Goal: Transaction & Acquisition: Purchase product/service

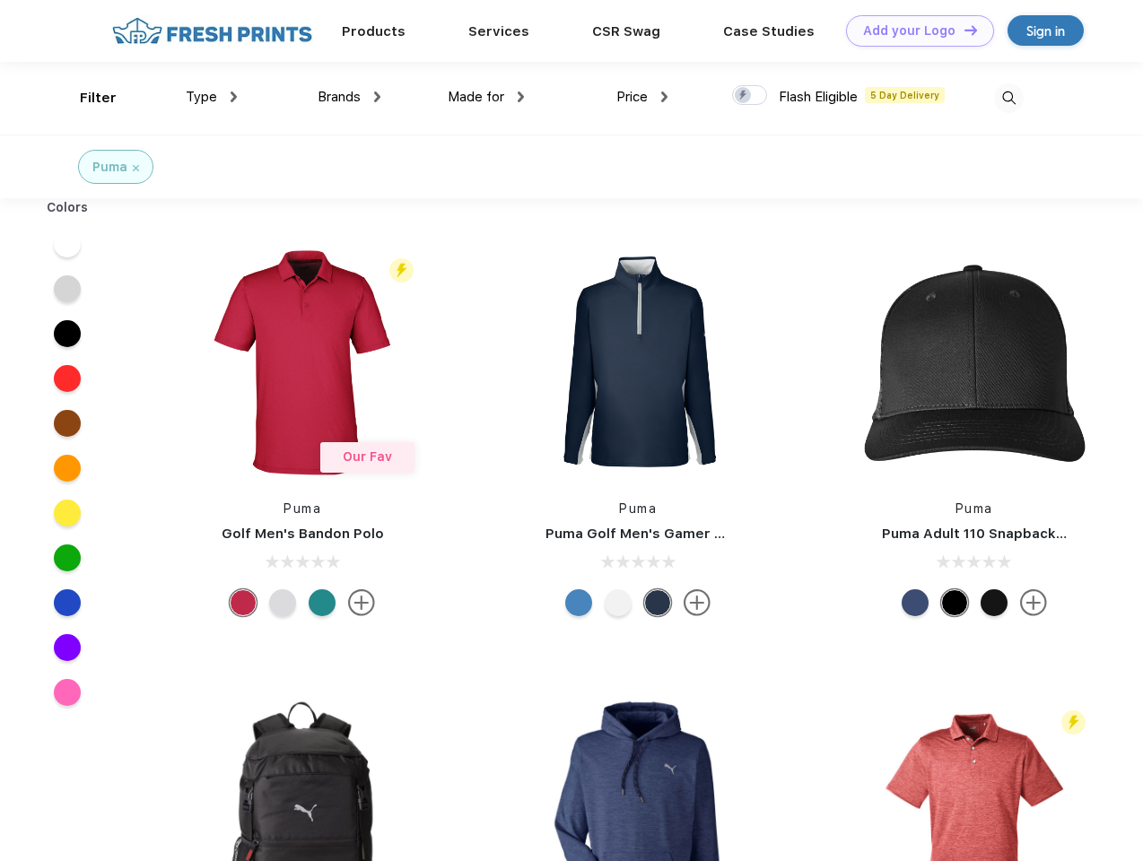
click at [913, 31] on link "Add your Logo Design Tool" at bounding box center [920, 30] width 148 height 31
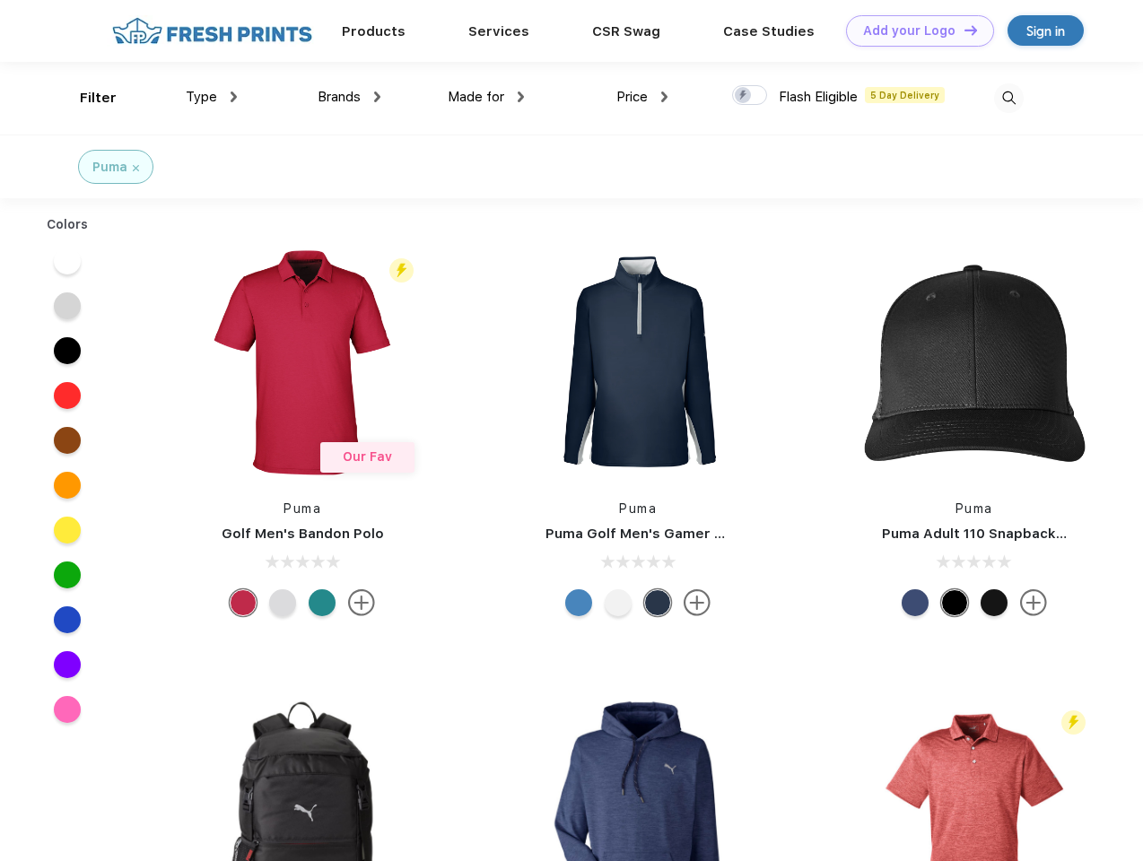
click at [0, 0] on div "Design Tool" at bounding box center [0, 0] width 0 height 0
click at [963, 30] on link "Add your Logo Design Tool" at bounding box center [920, 30] width 148 height 31
click at [86, 98] on div "Filter" at bounding box center [98, 98] width 37 height 21
click at [212, 97] on span "Type" at bounding box center [201, 97] width 31 height 16
click at [349, 97] on span "Brands" at bounding box center [339, 97] width 43 height 16
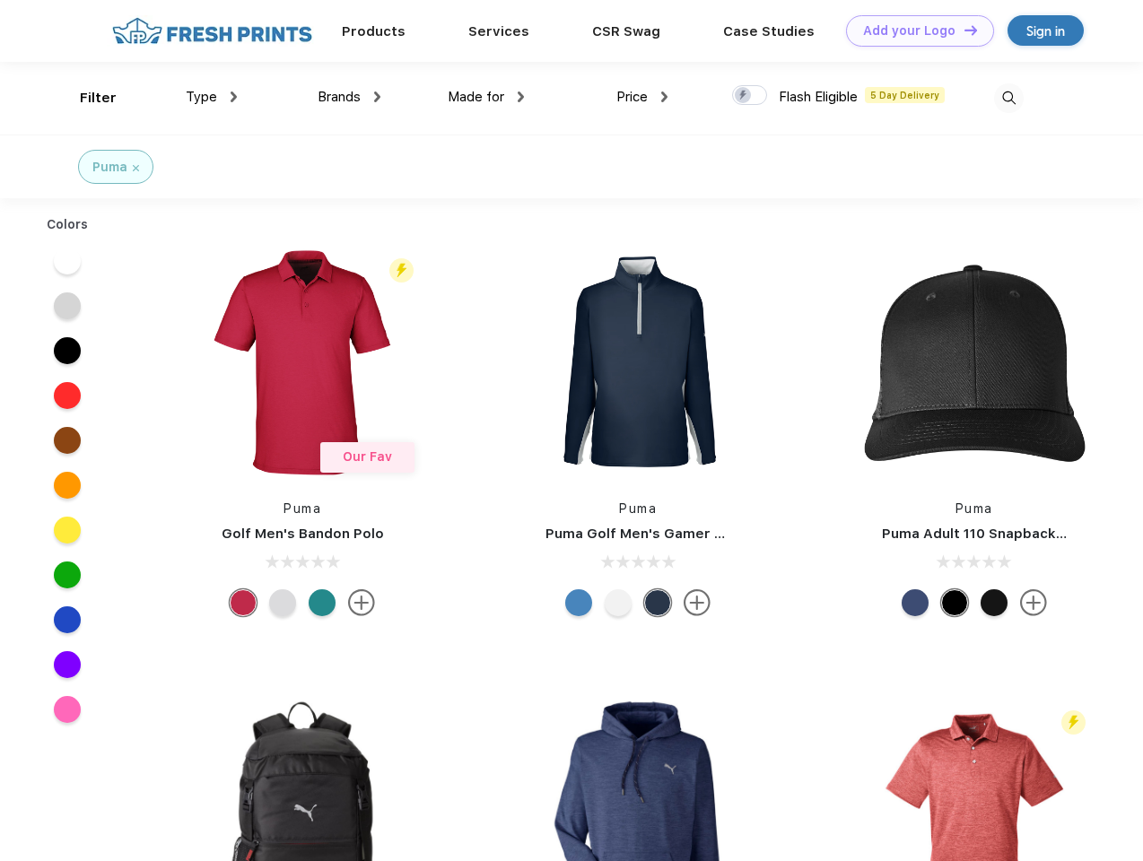
click at [486, 97] on span "Made for" at bounding box center [476, 97] width 57 height 16
click at [642, 97] on span "Price" at bounding box center [631, 97] width 31 height 16
click at [750, 96] on div at bounding box center [749, 95] width 35 height 20
click at [744, 96] on input "checkbox" at bounding box center [738, 90] width 12 height 12
click at [1008, 98] on img at bounding box center [1009, 98] width 30 height 30
